Goal: Communication & Community: Participate in discussion

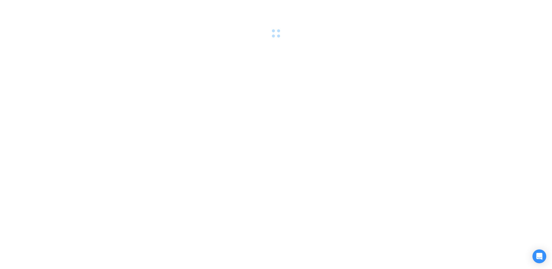
click at [383, 137] on div at bounding box center [276, 134] width 552 height 269
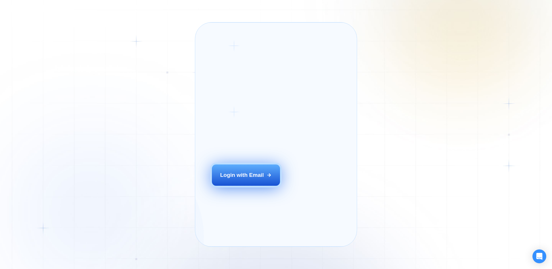
click at [258, 179] on div "Login with Email" at bounding box center [242, 174] width 44 height 7
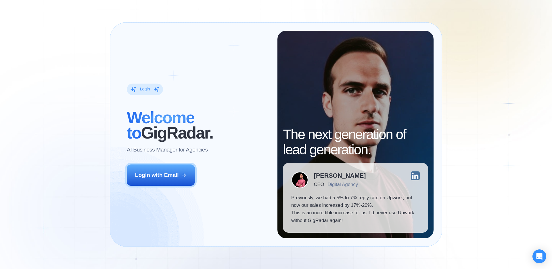
click at [402, 175] on div "[PERSON_NAME] CEO Digital Agency" at bounding box center [355, 179] width 129 height 17
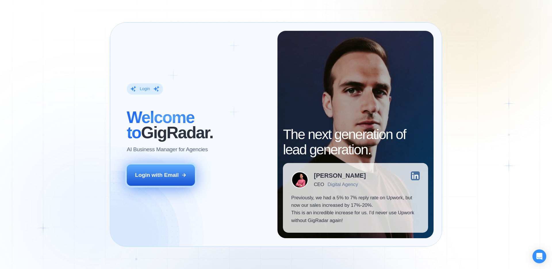
click at [175, 177] on div "Login with Email" at bounding box center [157, 174] width 44 height 7
click at [186, 177] on icon at bounding box center [184, 174] width 5 height 5
click at [175, 177] on div "Login with Email" at bounding box center [157, 174] width 44 height 7
click at [173, 178] on div "Login with Email" at bounding box center [157, 174] width 44 height 7
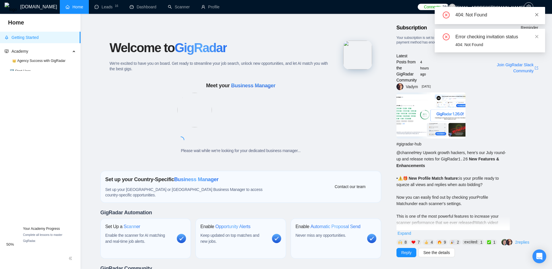
click at [539, 13] on icon "close" at bounding box center [537, 14] width 3 height 3
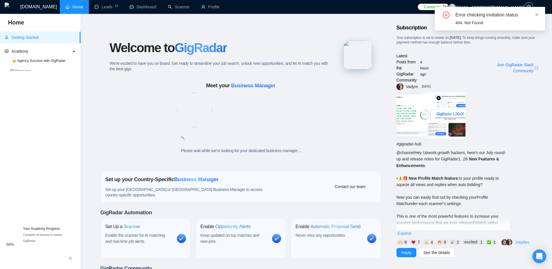
click at [539, 13] on div "Error checking invitation status 404: Not Found" at bounding box center [490, 19] width 110 height 24
click at [537, 14] on icon "close" at bounding box center [537, 15] width 4 height 4
click at [145, 9] on link "Dashboard" at bounding box center [143, 7] width 27 height 5
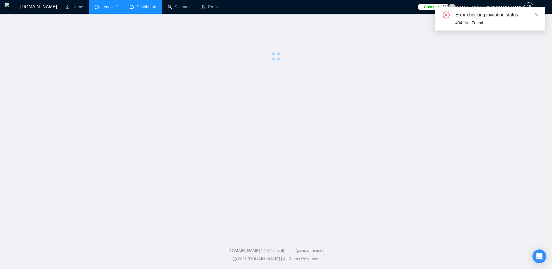
click at [103, 9] on link "Leads 1 6" at bounding box center [107, 7] width 24 height 5
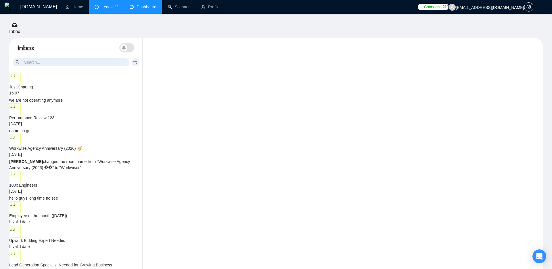
click at [328, 38] on div at bounding box center [343, 38] width 400 height 0
click at [258, 38] on div at bounding box center [343, 38] width 400 height 0
click at [203, 38] on div at bounding box center [343, 38] width 400 height 0
click at [125, 97] on div "we are not operating anymore" at bounding box center [75, 100] width 133 height 6
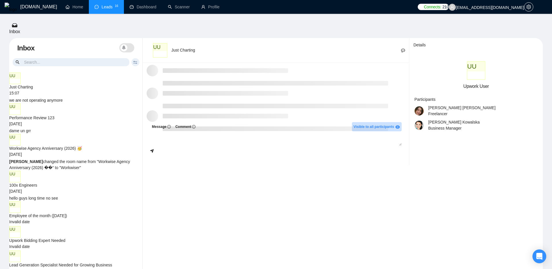
scroll to position [433, 0]
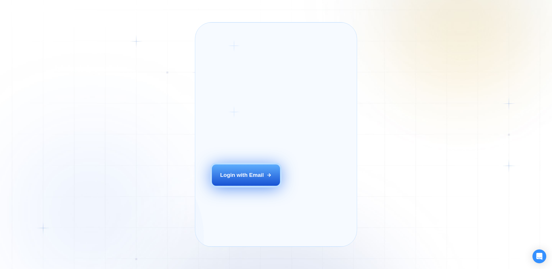
click at [221, 179] on div "Login with Email" at bounding box center [242, 174] width 44 height 7
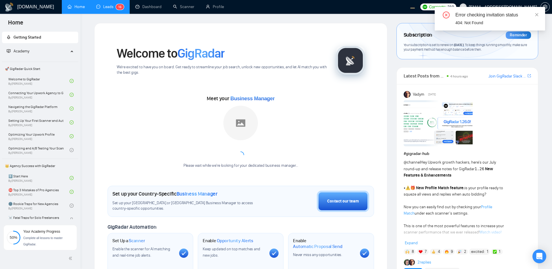
click at [101, 7] on link "Leads 1 6" at bounding box center [110, 6] width 28 height 5
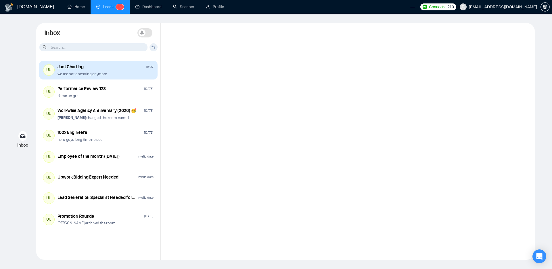
click at [116, 70] on div "Just Charting 15:07 we are not operating anymore" at bounding box center [106, 70] width 96 height 13
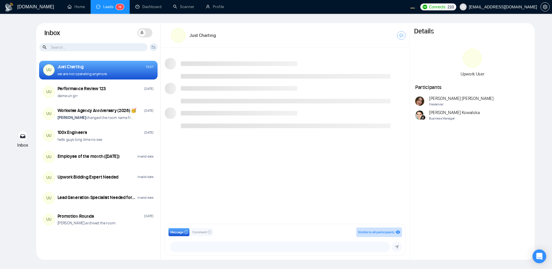
scroll to position [433, 0]
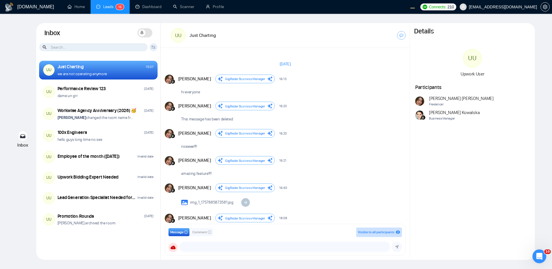
scroll to position [433, 0]
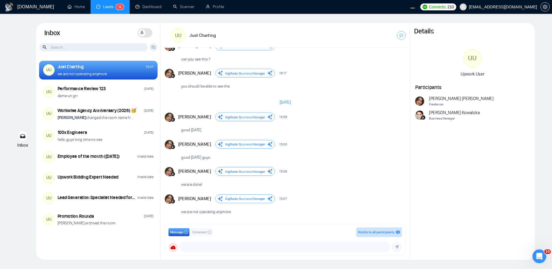
click at [382, 195] on div "[PERSON_NAME] Business Manager 15:07 New Message" at bounding box center [291, 198] width 227 height 9
click at [320, 186] on div "we are done!" at bounding box center [291, 183] width 227 height 15
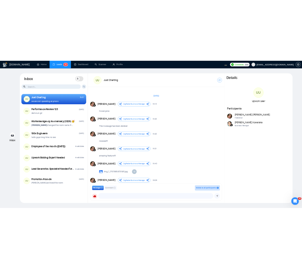
scroll to position [433, 0]
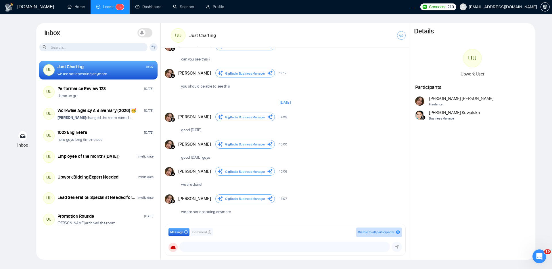
click at [539, 150] on div "Inbox Inbox Turn On Push Notifications Stay updated instantly with real-time al…" at bounding box center [276, 141] width 534 height 236
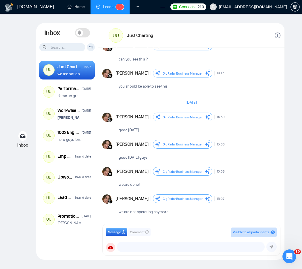
click at [293, 41] on div "GigRadar.io Home Leads 1 6 Dashboard Scanner Profile Connects: 210 workwiseupwo…" at bounding box center [151, 134] width 302 height 269
click at [224, 185] on div "we are done!" at bounding box center [198, 183] width 164 height 15
click at [263, 115] on span "New Message" at bounding box center [270, 116] width 20 height 3
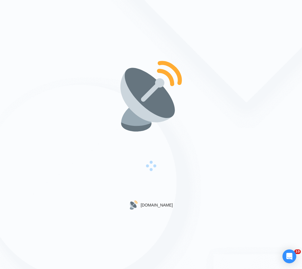
click at [246, 190] on div "[DOMAIN_NAME]" at bounding box center [151, 134] width 302 height 269
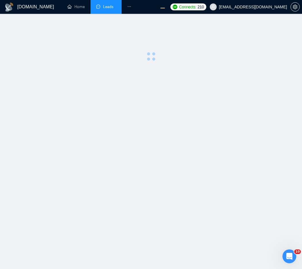
click at [225, 179] on main at bounding box center [151, 141] width 284 height 236
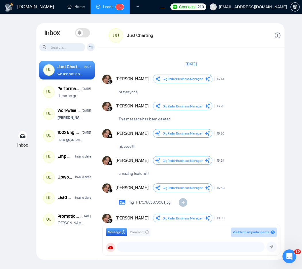
scroll to position [433, 0]
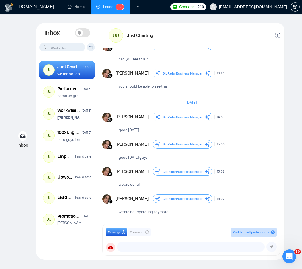
click at [289, 147] on div "Inbox Inbox Turn On Push Notifications Stay updated instantly with real-time al…" at bounding box center [151, 141] width 284 height 236
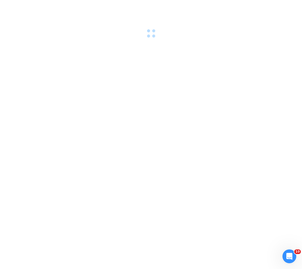
click at [220, 153] on div at bounding box center [151, 134] width 302 height 269
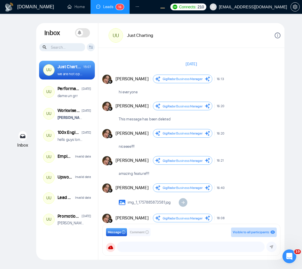
scroll to position [433, 0]
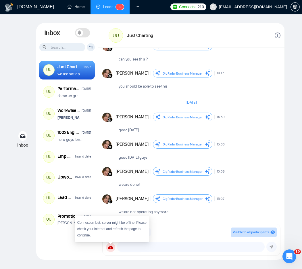
click at [112, 247] on icon at bounding box center [110, 246] width 5 height 3
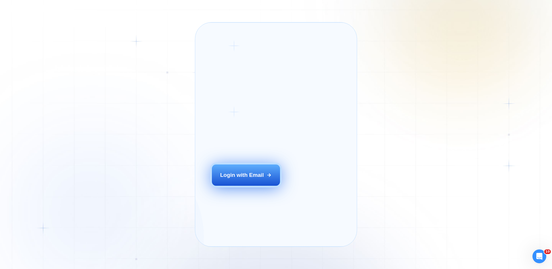
click at [222, 186] on button "Login with Email" at bounding box center [246, 174] width 68 height 21
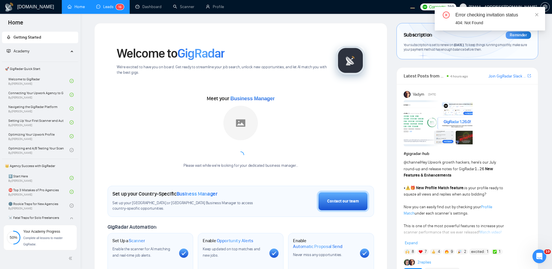
click at [104, 9] on link "Leads 1 6" at bounding box center [110, 6] width 28 height 5
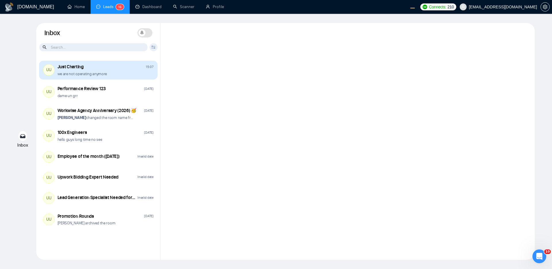
click at [127, 70] on div "Just Charting 15:07" at bounding box center [106, 67] width 96 height 6
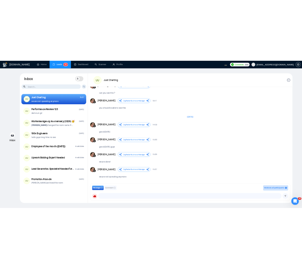
scroll to position [433, 0]
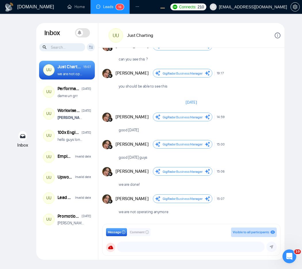
click at [276, 206] on div "we are not operating anymore" at bounding box center [198, 210] width 164 height 15
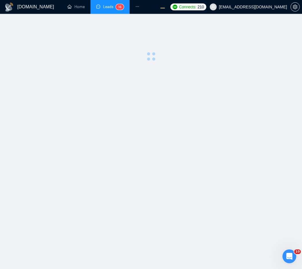
click at [228, 183] on main at bounding box center [151, 141] width 284 height 236
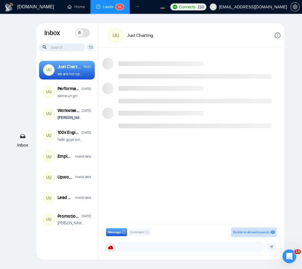
scroll to position [433, 0]
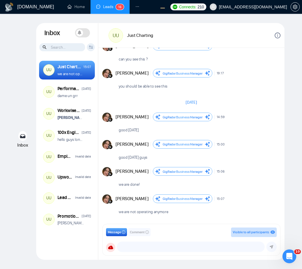
click at [116, 240] on div "Message Comment Visible to all participants GigRadar Business Manager [PERSON_N…" at bounding box center [191, 239] width 171 height 24
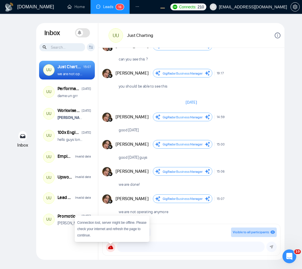
click at [114, 244] on span at bounding box center [110, 247] width 9 height 9
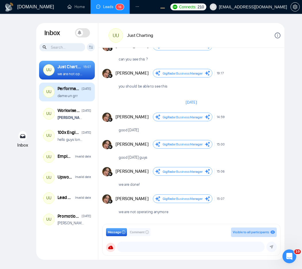
click at [66, 94] on p "dame un grr" at bounding box center [68, 95] width 20 height 5
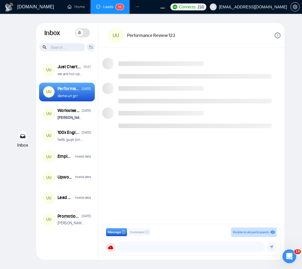
scroll to position [496, 0]
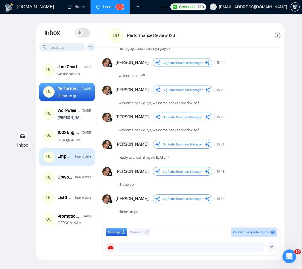
click at [77, 161] on div "UU Employee of the month (July 2026) Invalid date" at bounding box center [67, 157] width 56 height 18
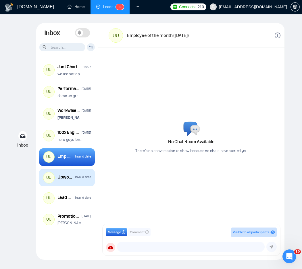
click at [73, 177] on div "Upwork Bidding Expert Needed" at bounding box center [66, 177] width 16 height 6
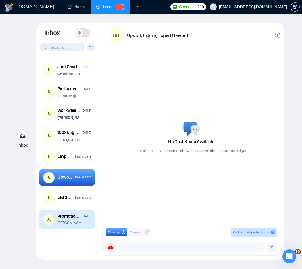
click at [71, 222] on p "Andrian Marsella archived the room" at bounding box center [71, 222] width 27 height 5
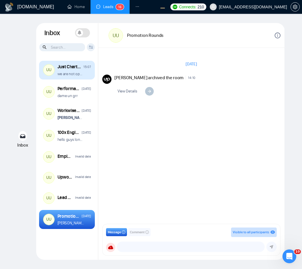
click at [90, 77] on div "UU Just Charting 15:07 we are not operating anymore" at bounding box center [67, 70] width 56 height 19
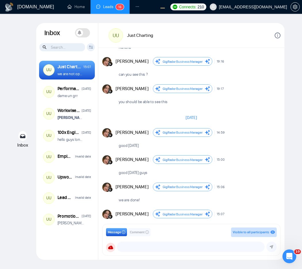
scroll to position [667, 0]
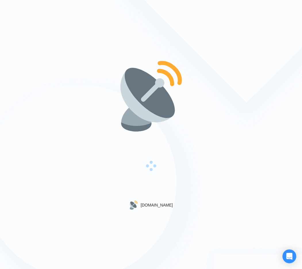
click at [273, 151] on div "[DOMAIN_NAME]" at bounding box center [151, 134] width 302 height 269
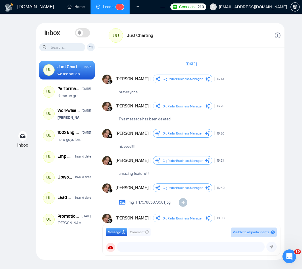
scroll to position [433, 0]
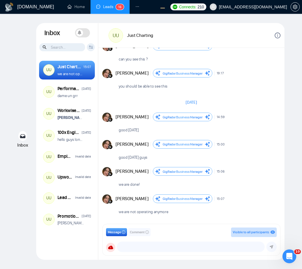
click at [226, 81] on div "you should be able to see this" at bounding box center [198, 84] width 164 height 15
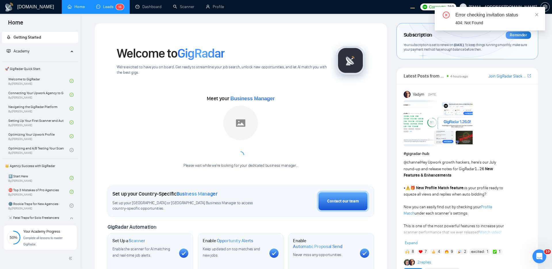
click at [103, 5] on link "Leads 1 6" at bounding box center [110, 6] width 28 height 5
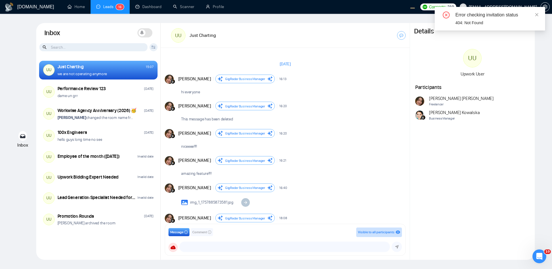
scroll to position [433, 0]
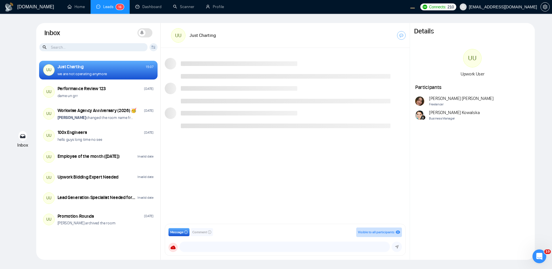
scroll to position [433, 0]
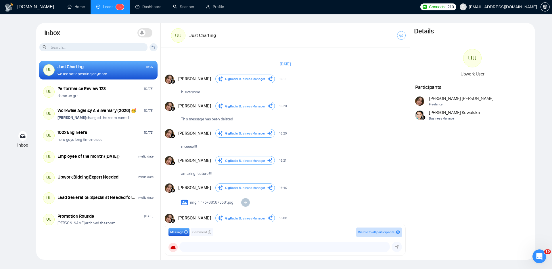
scroll to position [433, 0]
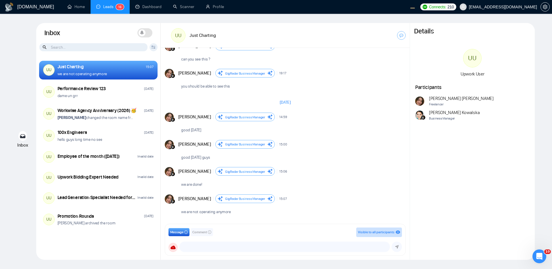
click at [322, 148] on div "Andrian Marsella GigRadar Business Manager 15:00 New Message" at bounding box center [291, 144] width 227 height 9
click at [411, 148] on div "Details UU Upwork User Participants Andrian Marsella Freelancer Agnieszka Kowal…" at bounding box center [472, 141] width 125 height 236
click at [421, 100] on img at bounding box center [419, 100] width 9 height 9
click at [479, 73] on span "Upwork User" at bounding box center [473, 73] width 24 height 5
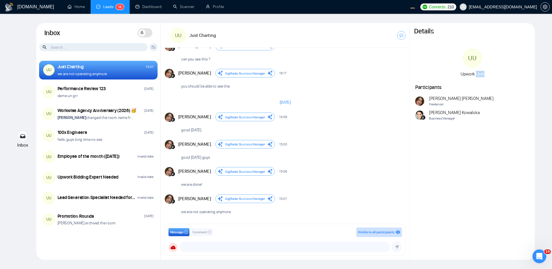
click at [479, 73] on span "Upwork User" at bounding box center [473, 73] width 24 height 5
click at [474, 136] on div "Details UU Upwork User Participants Andrian Marsella Freelancer Agnieszka Kowal…" at bounding box center [472, 141] width 125 height 236
click at [338, 103] on div "[DATE]" at bounding box center [285, 102] width 249 height 17
click at [242, 247] on textarea at bounding box center [285, 247] width 210 height 10
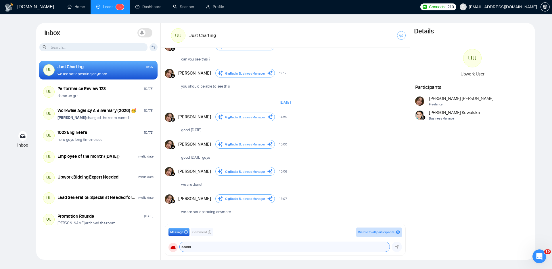
click at [272, 249] on textarea "daddd" at bounding box center [285, 247] width 210 height 10
click at [197, 233] on span "Comment" at bounding box center [199, 231] width 15 height 5
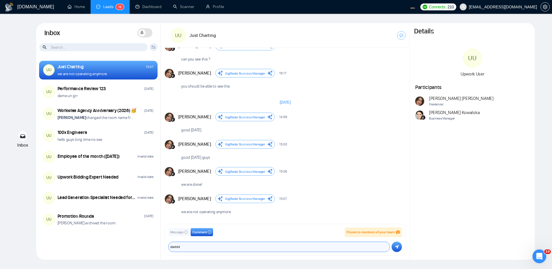
click at [210, 247] on textarea "daddd" at bounding box center [279, 247] width 221 height 10
type textarea "d"
click at [182, 230] on span "Message" at bounding box center [176, 231] width 13 height 5
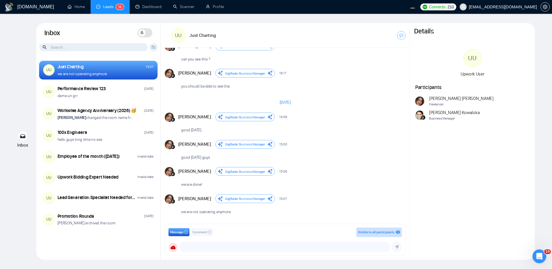
click at [197, 233] on span "Comment" at bounding box center [199, 231] width 15 height 5
click at [178, 232] on span "Message" at bounding box center [176, 231] width 13 height 5
click at [203, 245] on textarea at bounding box center [285, 247] width 210 height 10
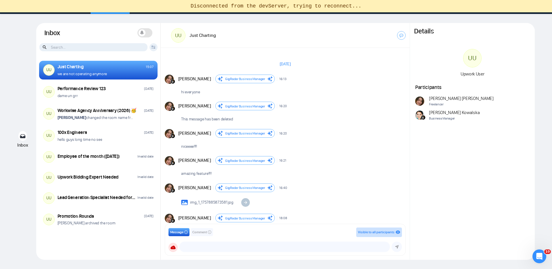
scroll to position [433, 0]
